Goal: Task Accomplishment & Management: Use online tool/utility

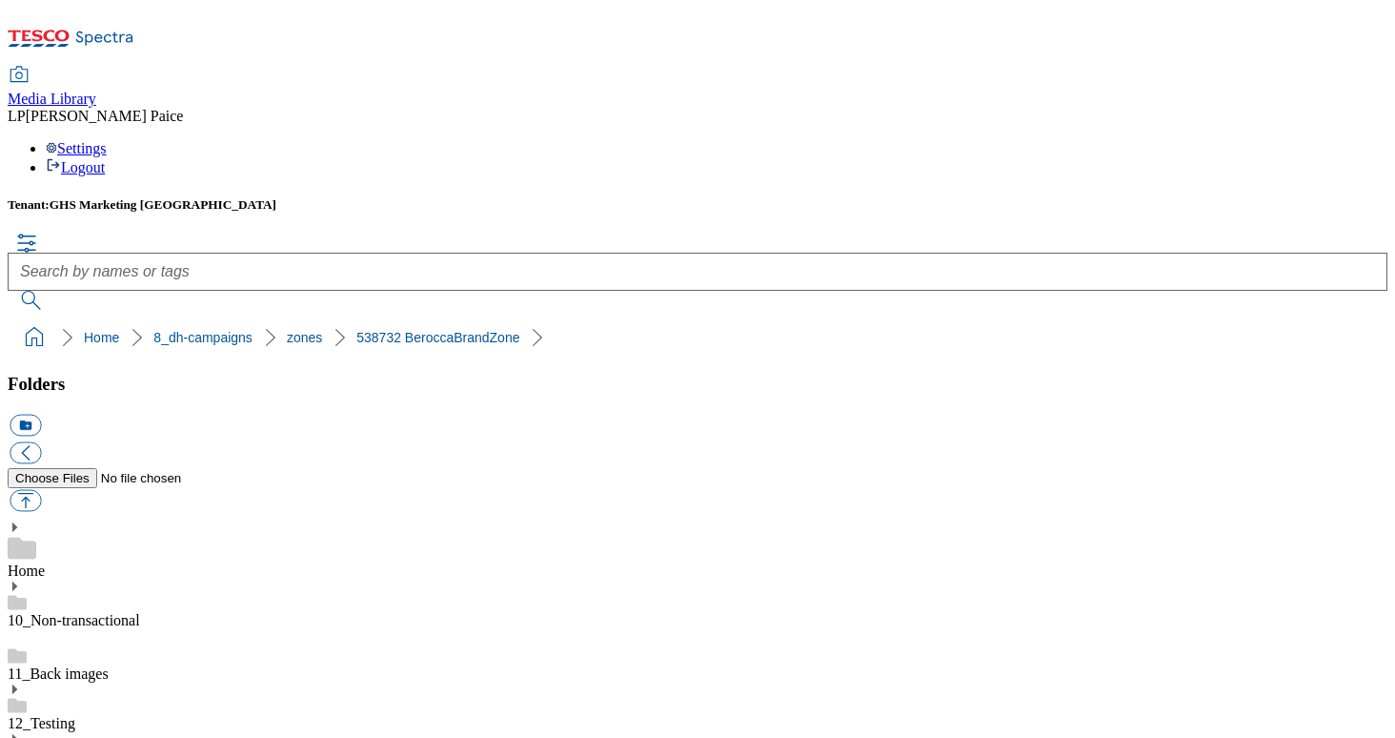
scroll to position [1513, 0]
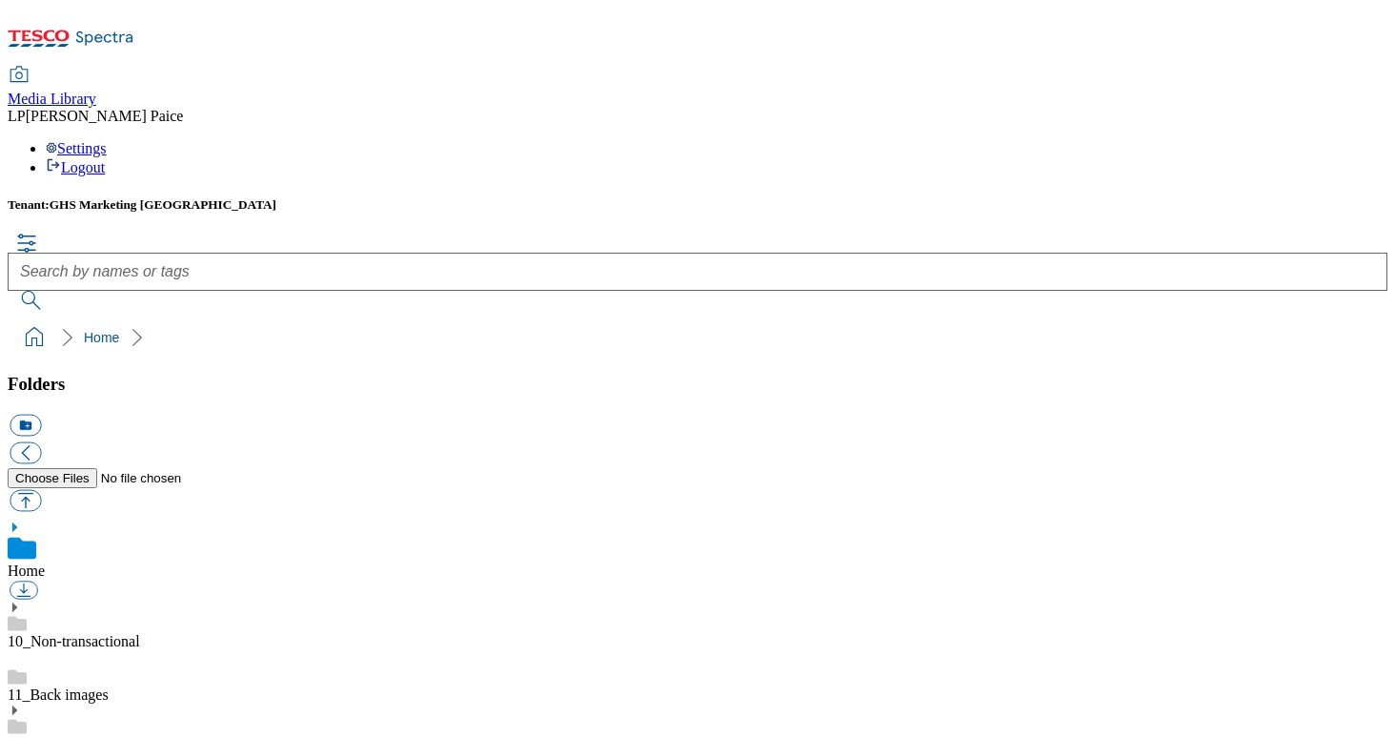
scroll to position [136, 0]
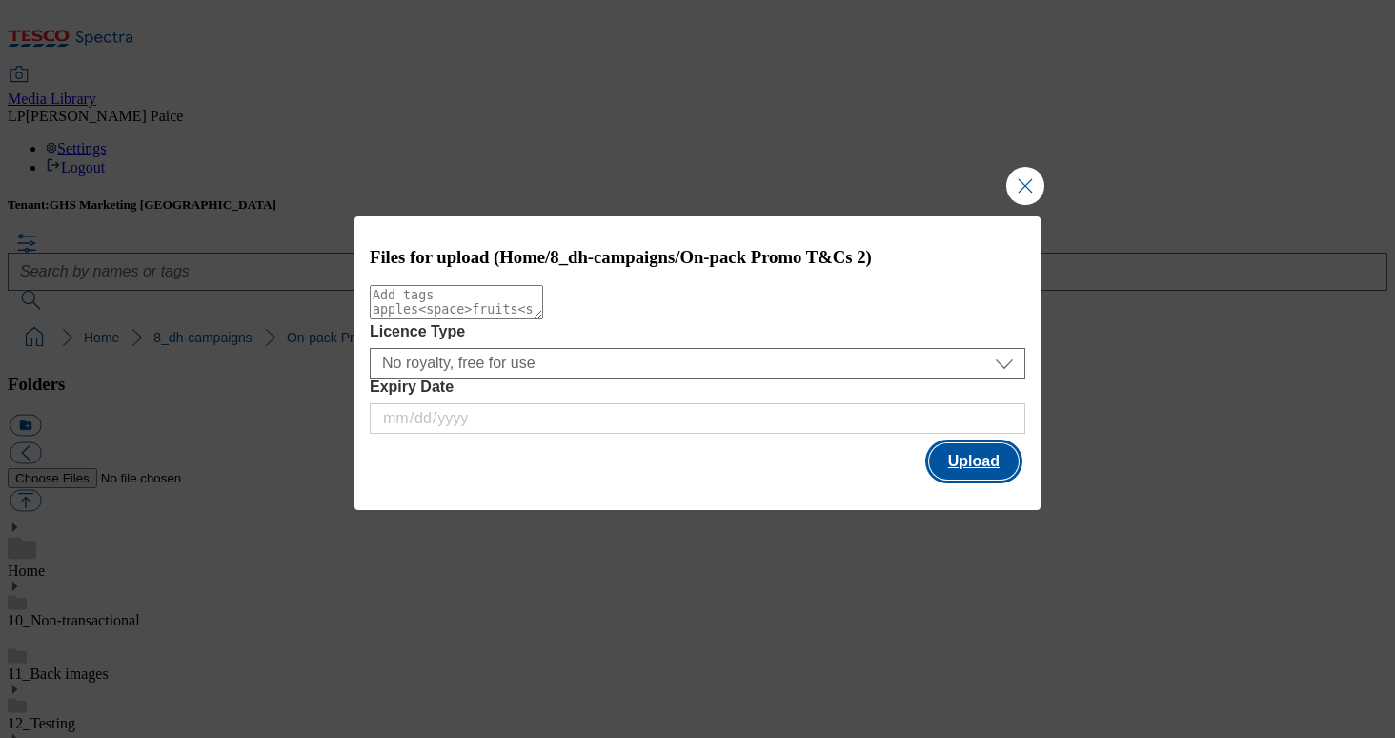
click at [955, 468] on button "Upload" at bounding box center [974, 461] width 90 height 36
